Goal: Information Seeking & Learning: Find specific fact

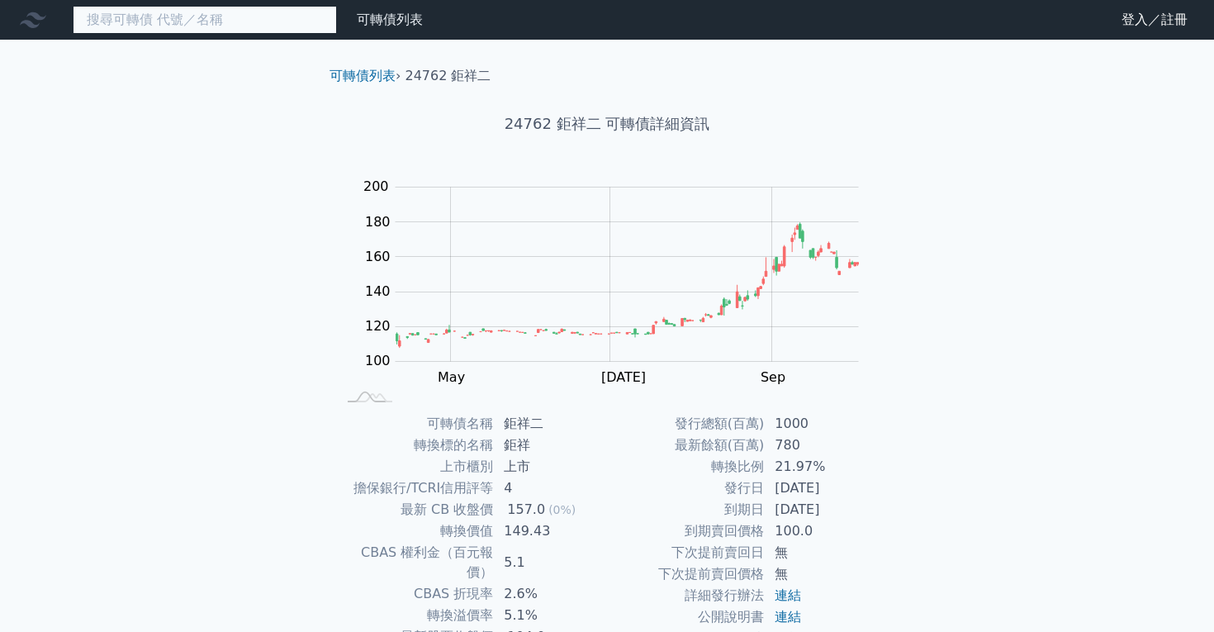
click at [298, 18] on input at bounding box center [205, 20] width 264 height 28
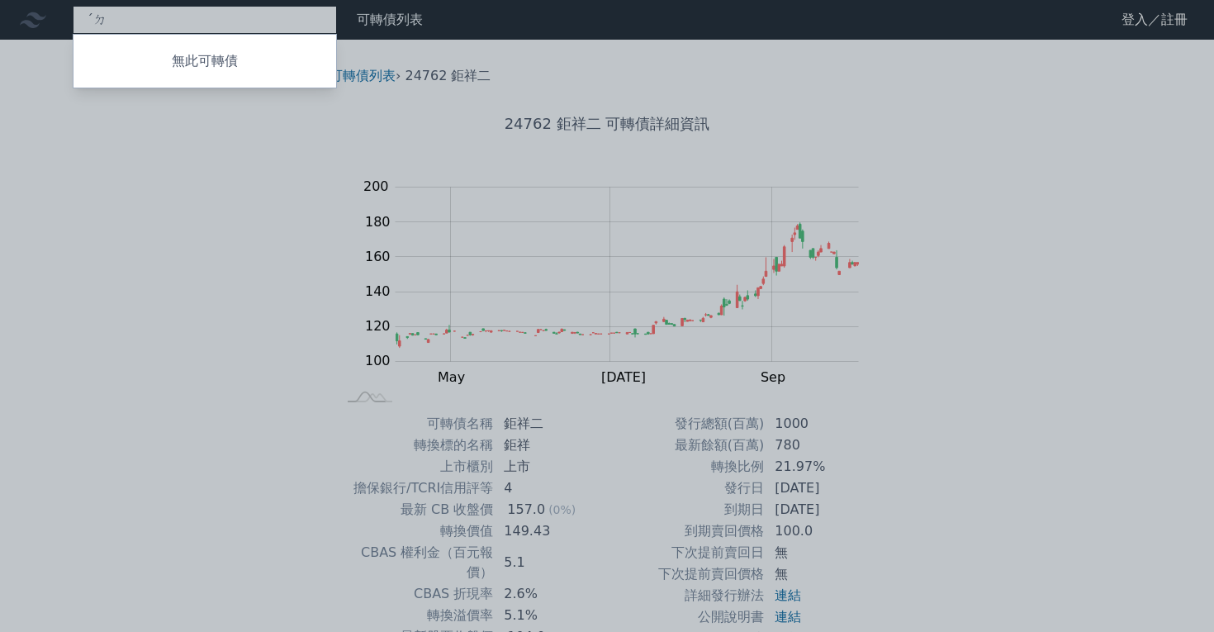
type input "ˊ"
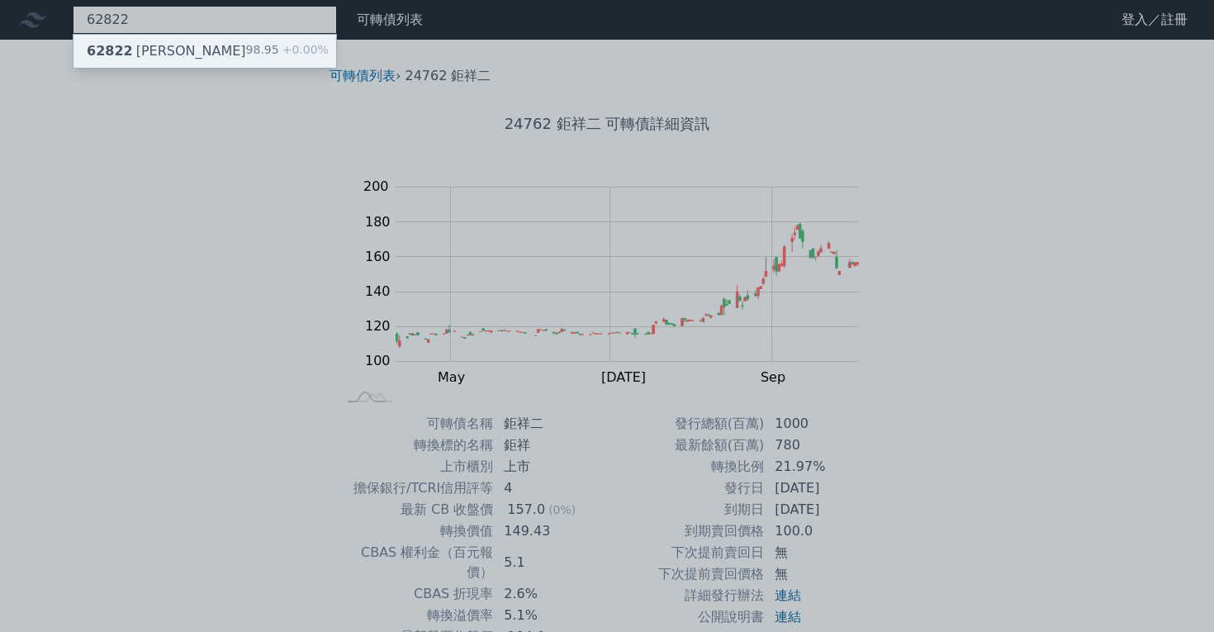
type input "62822"
click at [158, 54] on div "62822 [PERSON_NAME]" at bounding box center [166, 51] width 159 height 20
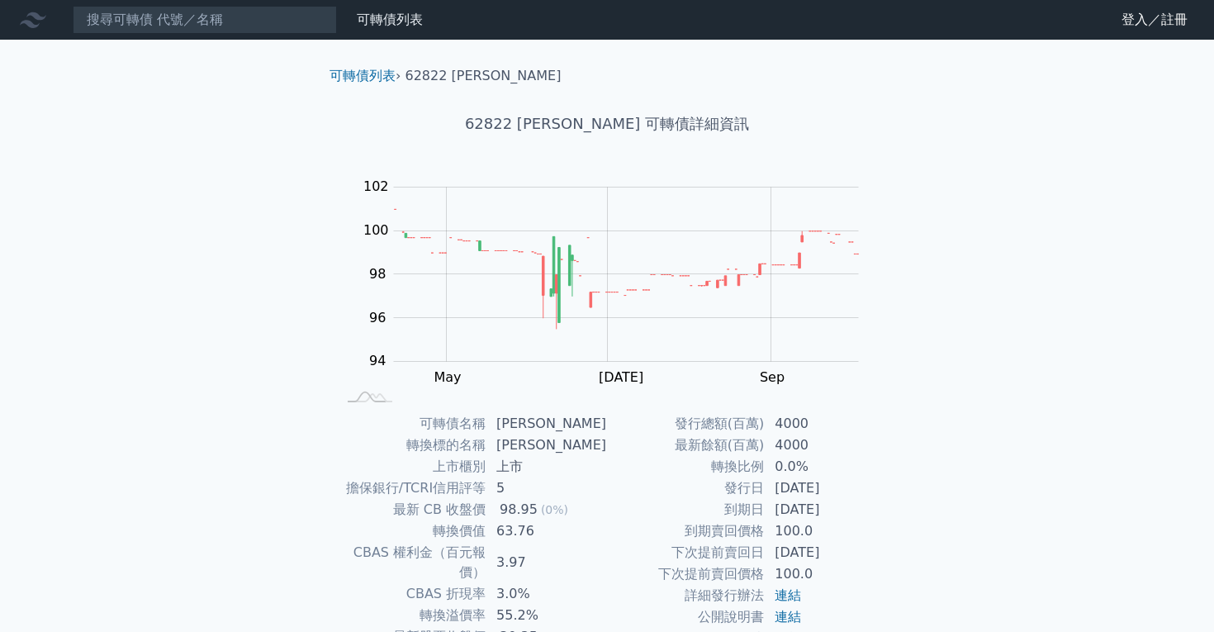
click at [224, 324] on div "可轉債列表 財務數據 可轉債列表 財務數據 登入／註冊 登入／註冊 可轉債列表 › 62822 [PERSON_NAME] 62822 [PERSON_NAM…" at bounding box center [607, 392] width 1214 height 785
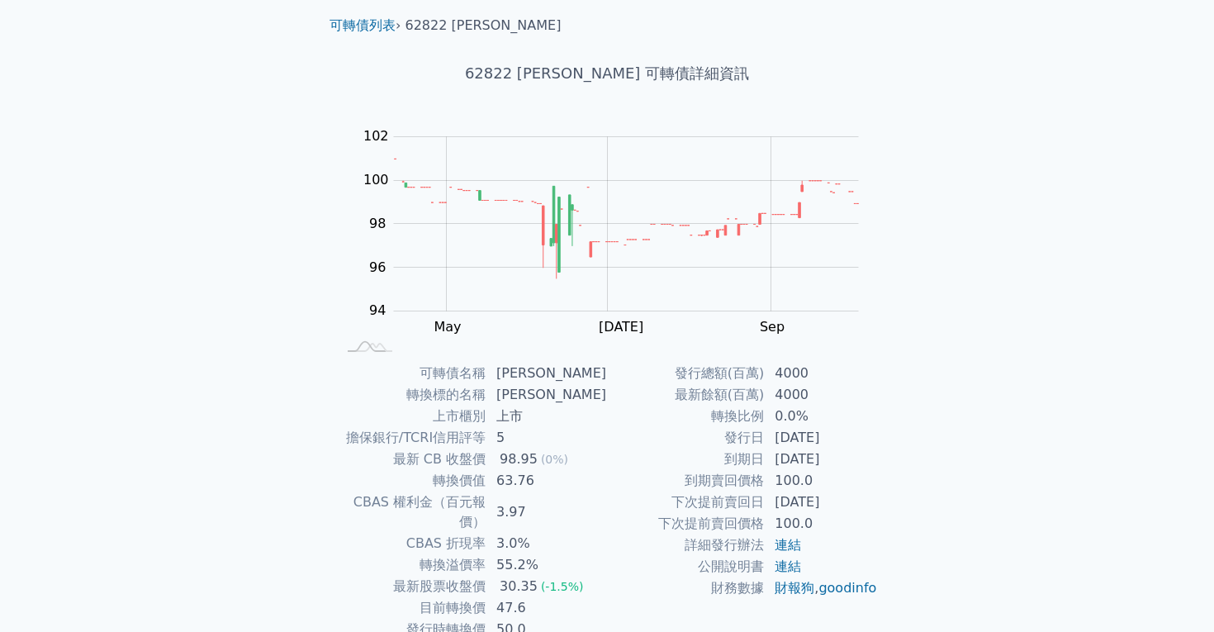
scroll to position [133, 0]
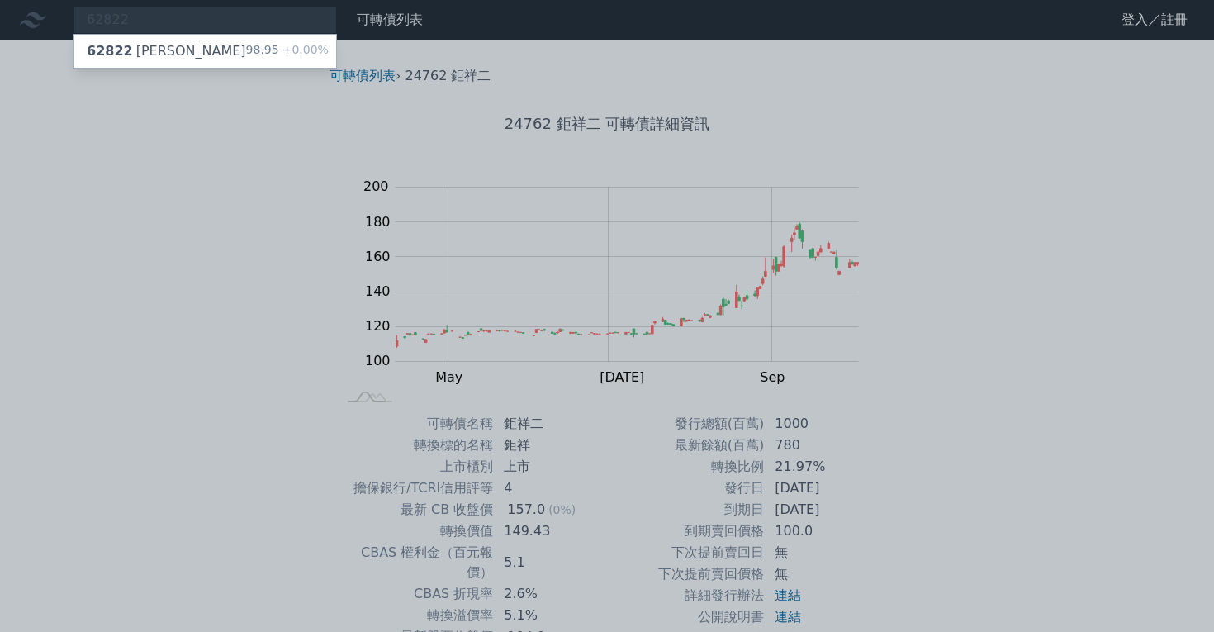
click at [140, 19] on div at bounding box center [607, 316] width 1214 height 632
click at [142, 20] on div "62822 62822 [PERSON_NAME] 98.95 +0.00%" at bounding box center [205, 20] width 264 height 28
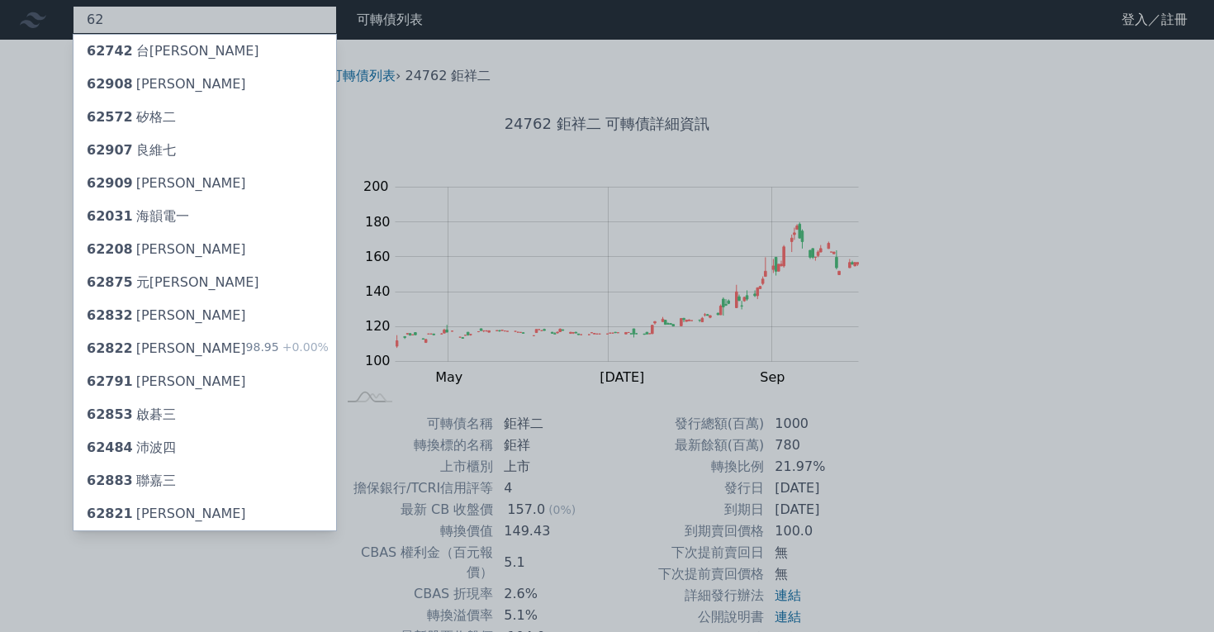
type input "6"
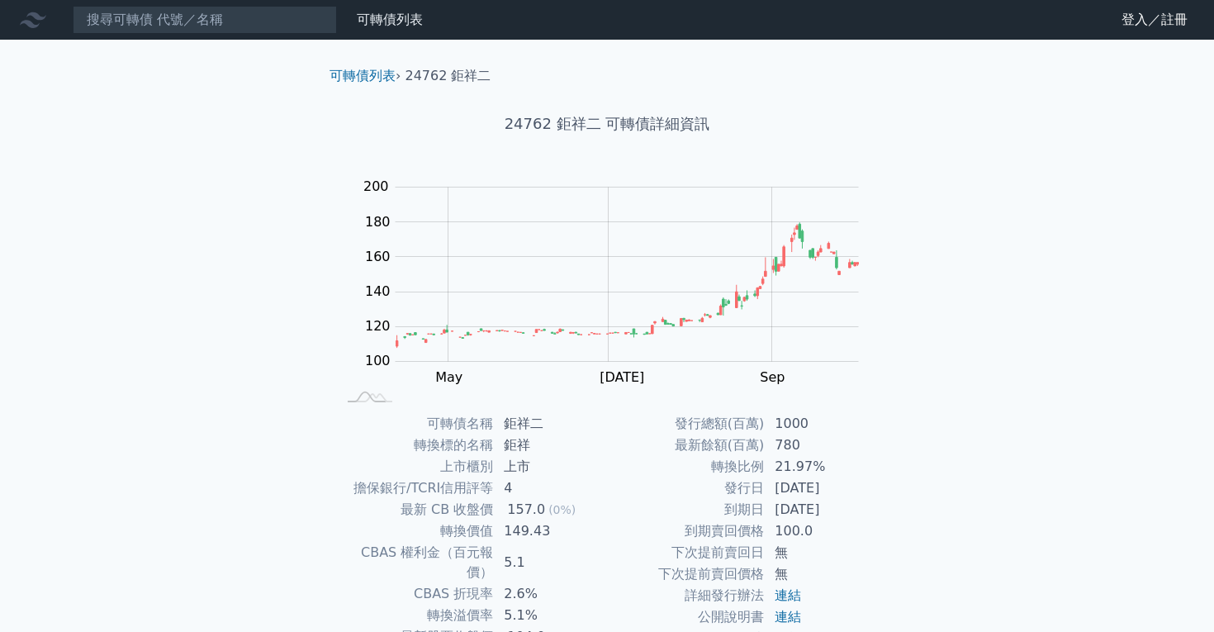
click at [157, 139] on div "可轉債列表 財務數據 可轉債列表 財務數據 登入／註冊 登入／註冊 可轉債列表 › 24762 鉅祥二 24762 鉅祥二 可轉債詳細資訊 Zoom Out …" at bounding box center [607, 392] width 1214 height 785
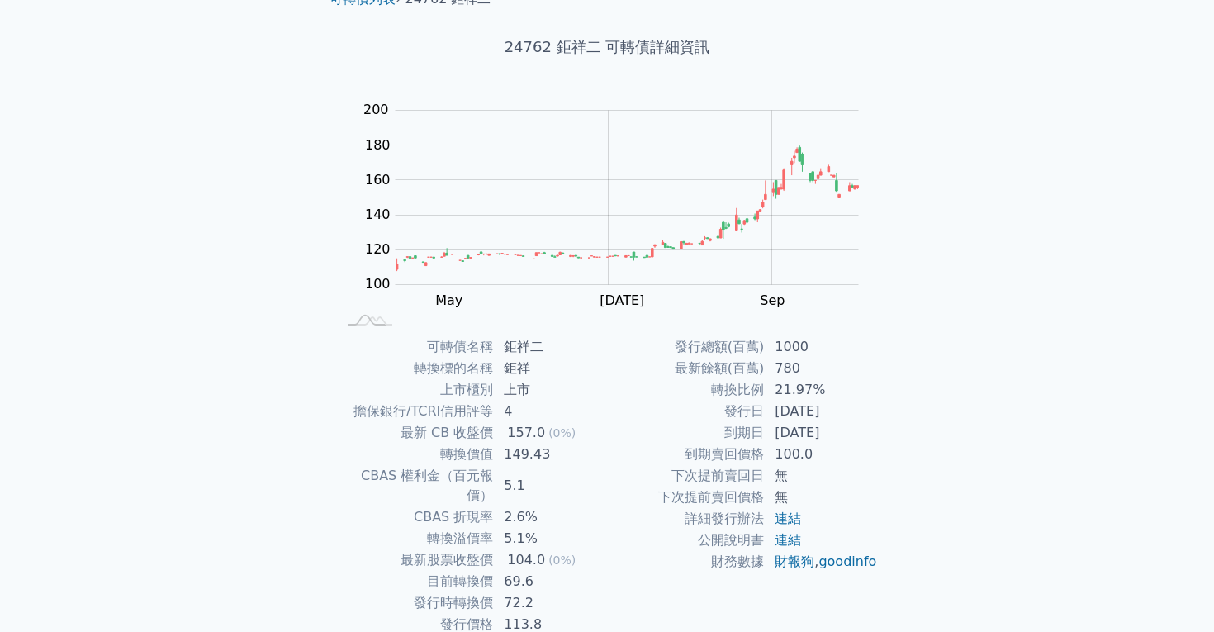
scroll to position [78, 0]
